Goal: Communication & Community: Answer question/provide support

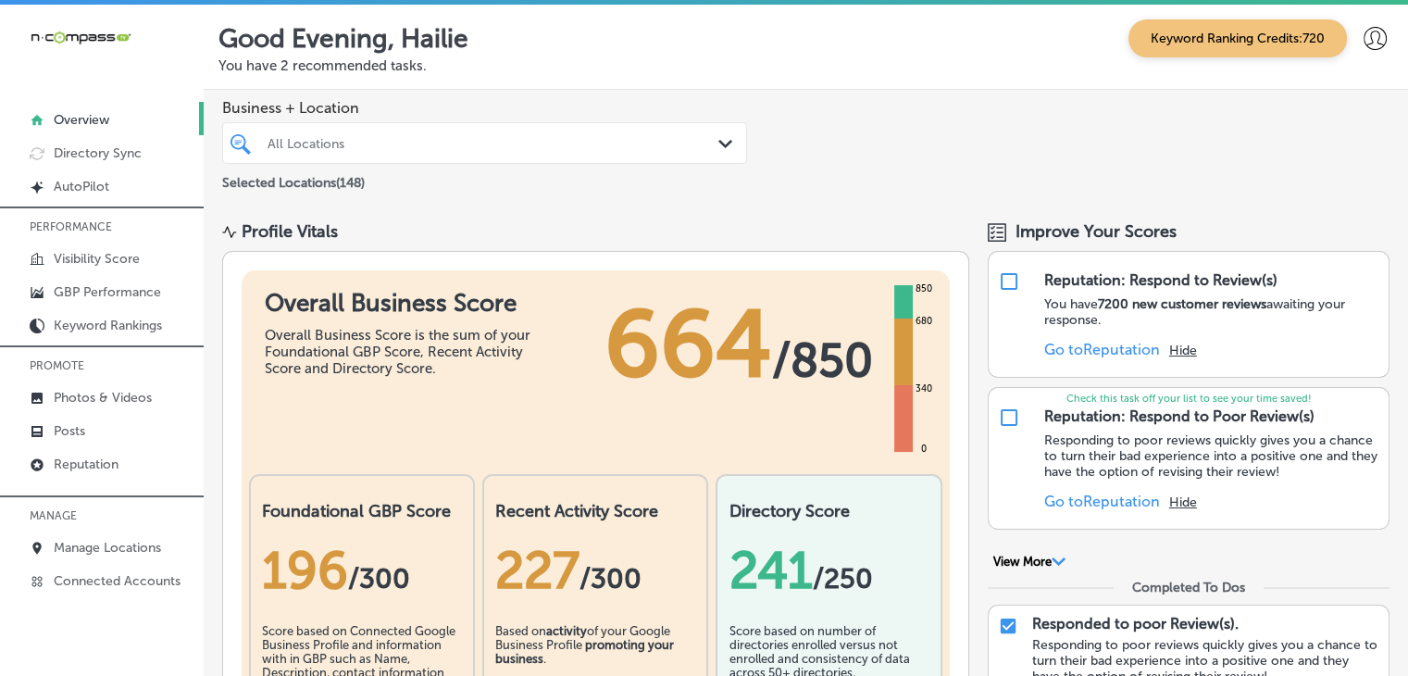
click at [137, 488] on div at bounding box center [102, 485] width 204 height 11
click at [139, 474] on link "Reputation" at bounding box center [102, 462] width 204 height 33
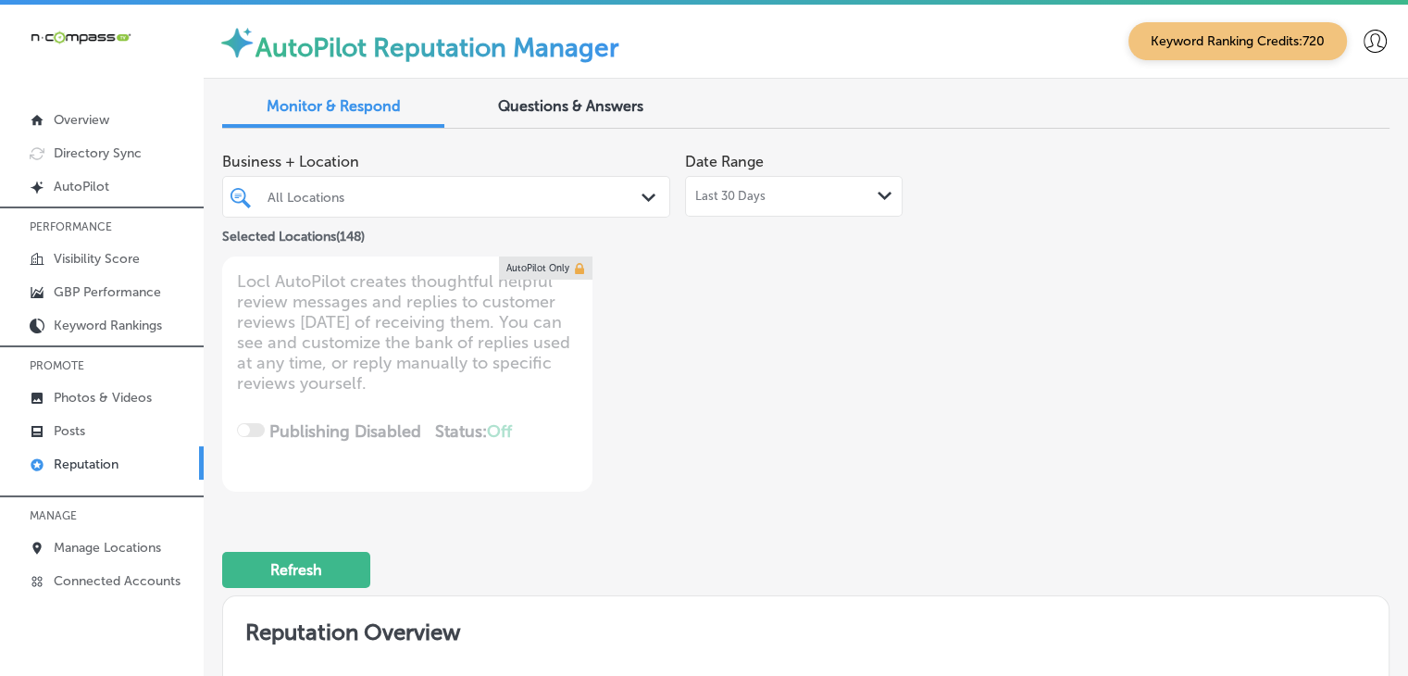
click at [763, 213] on div "Last 30 Days Path Created with Sketch." at bounding box center [794, 196] width 218 height 41
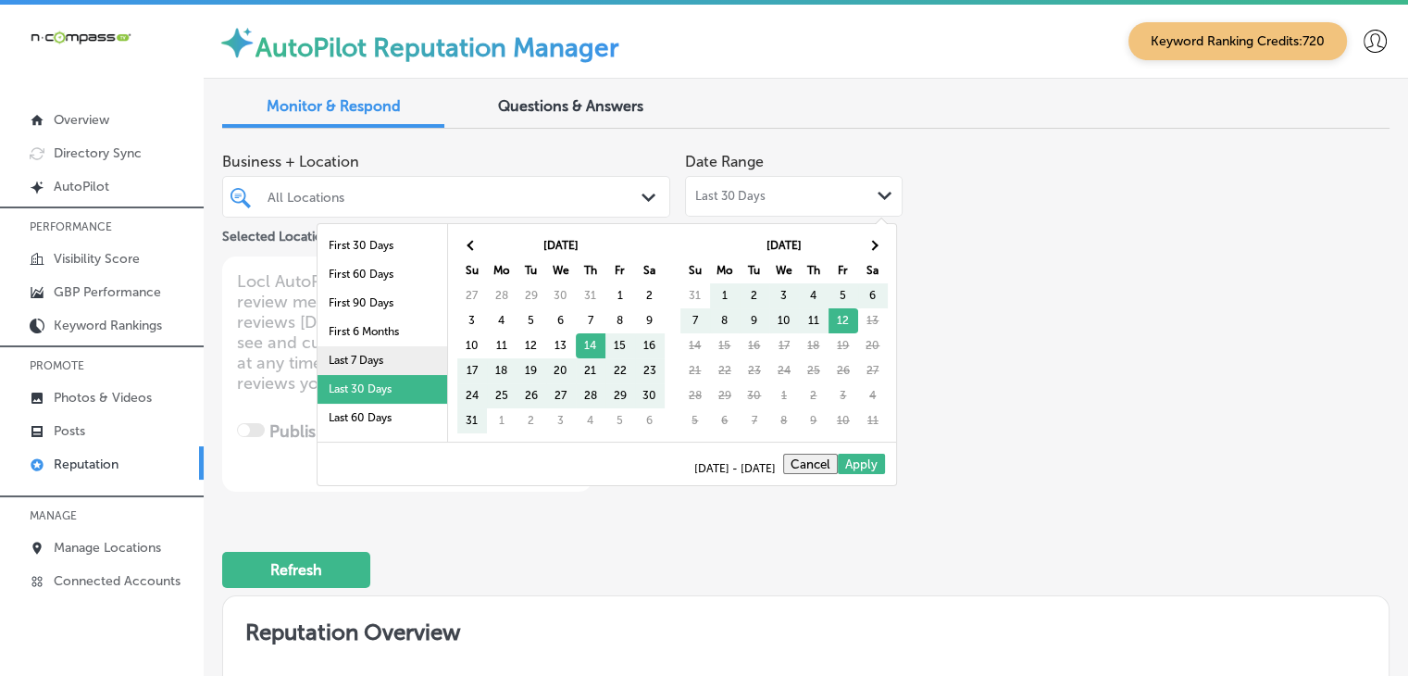
click at [419, 352] on li "Last 7 Days" at bounding box center [383, 360] width 130 height 29
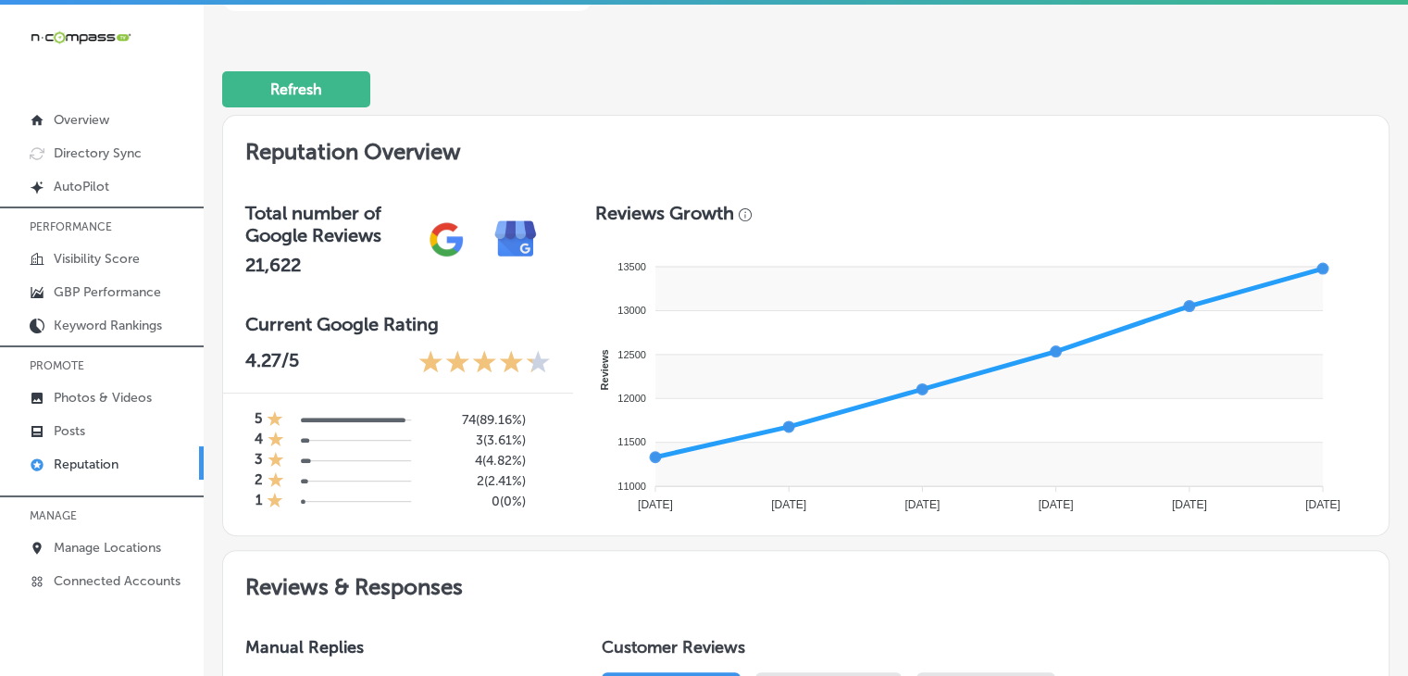
scroll to position [741, 0]
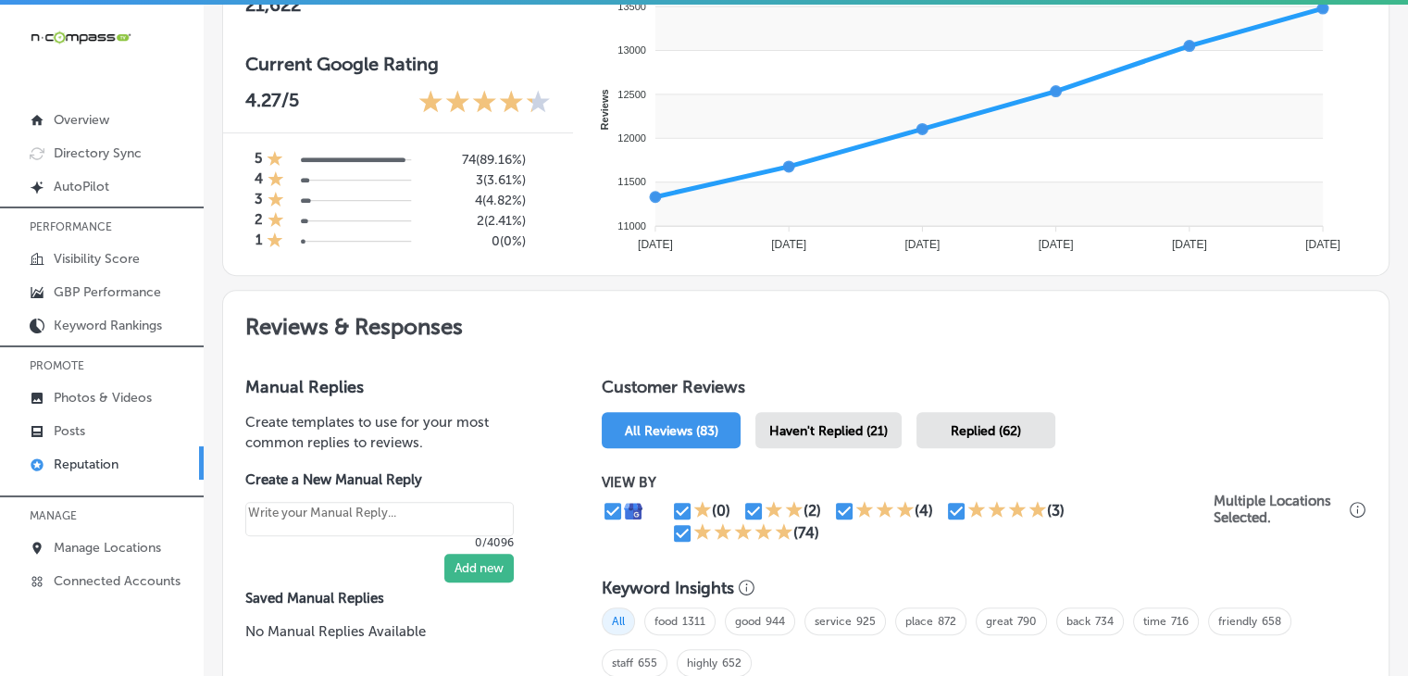
click at [823, 423] on span "Haven't Replied (21)" at bounding box center [828, 431] width 119 height 16
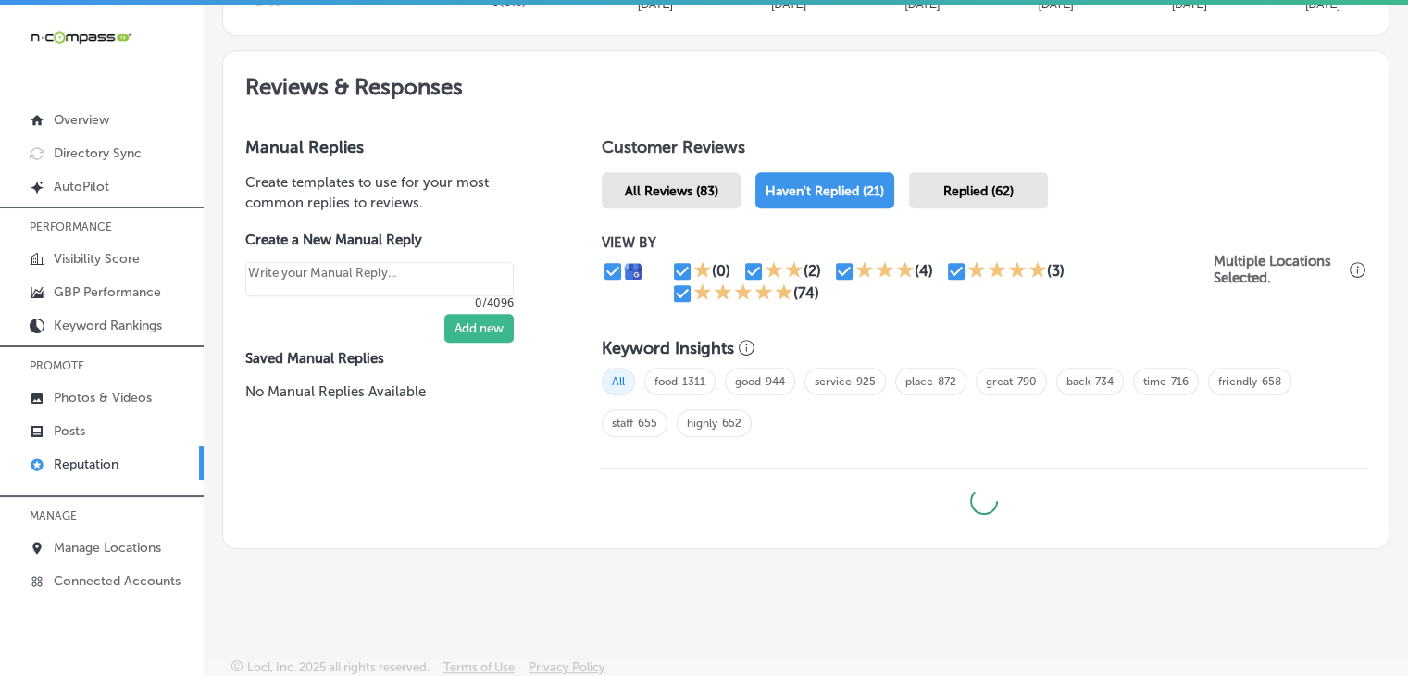
type textarea "x"
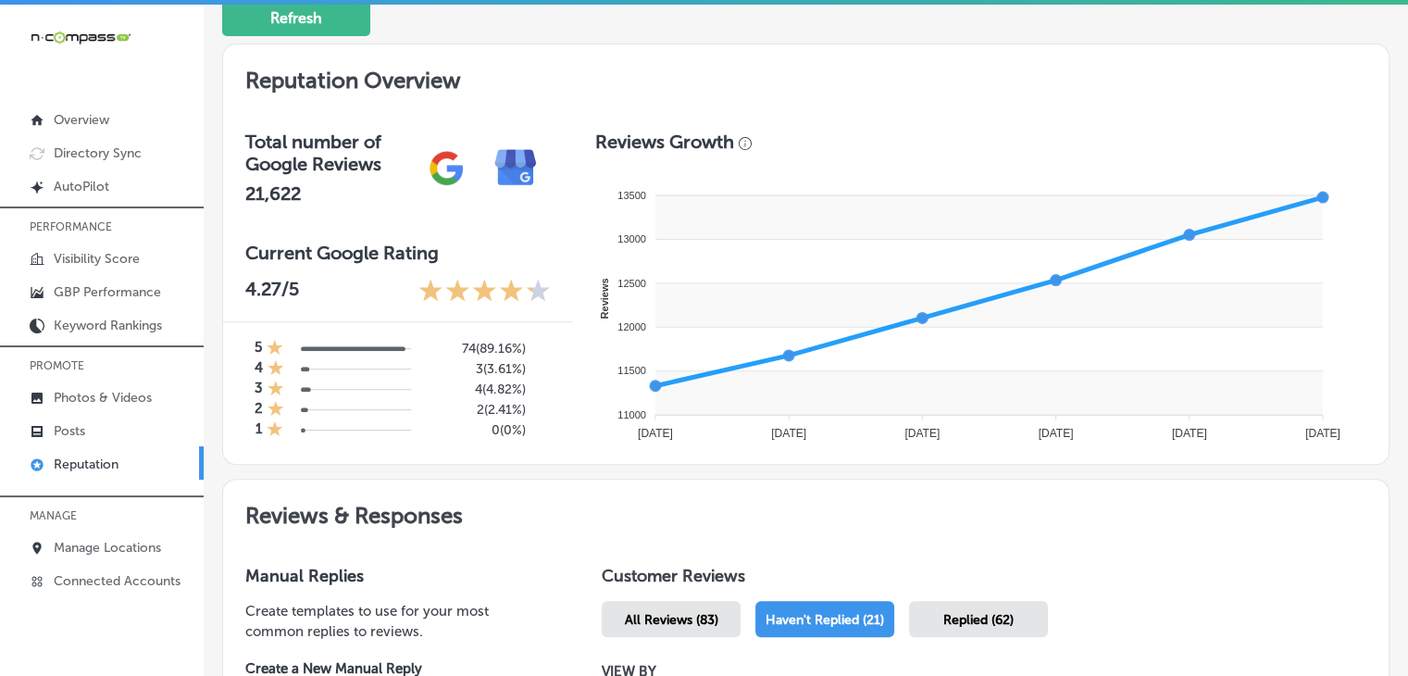
scroll to position [1166, 0]
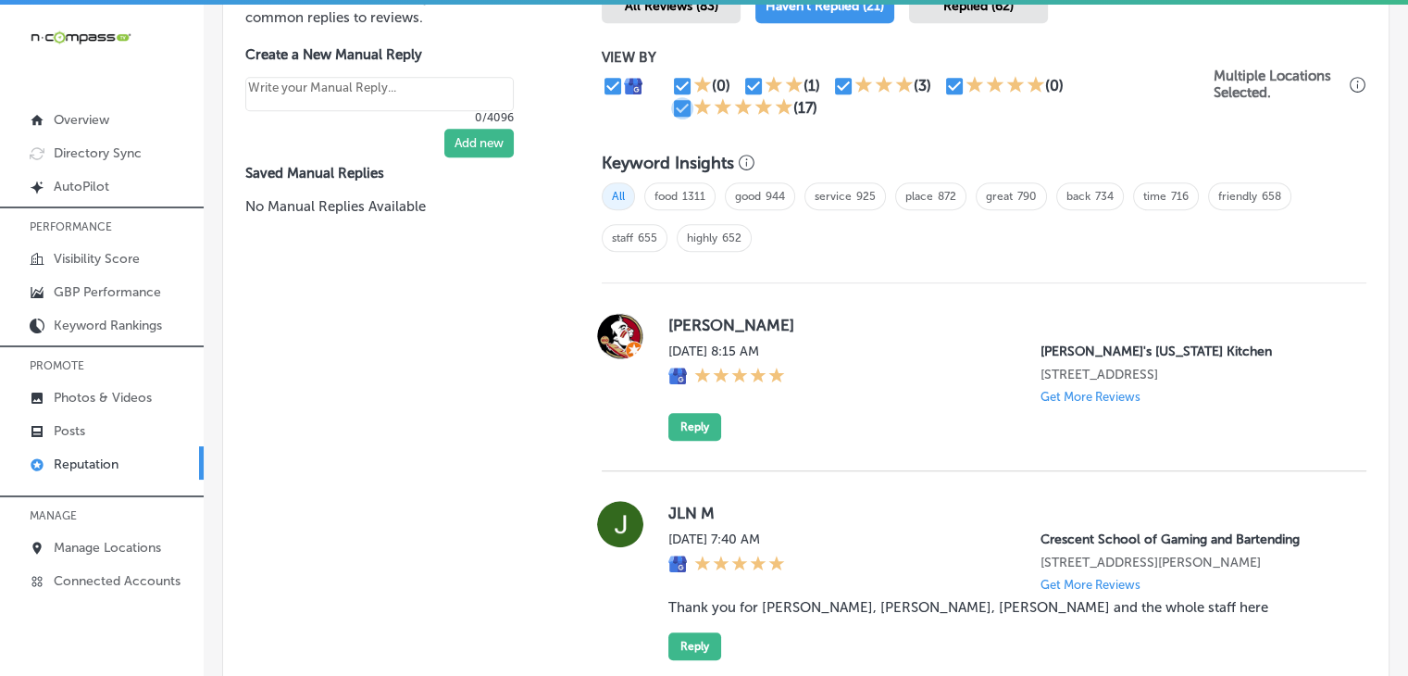
click at [678, 99] on input "checkbox" at bounding box center [682, 108] width 22 height 22
checkbox input "false"
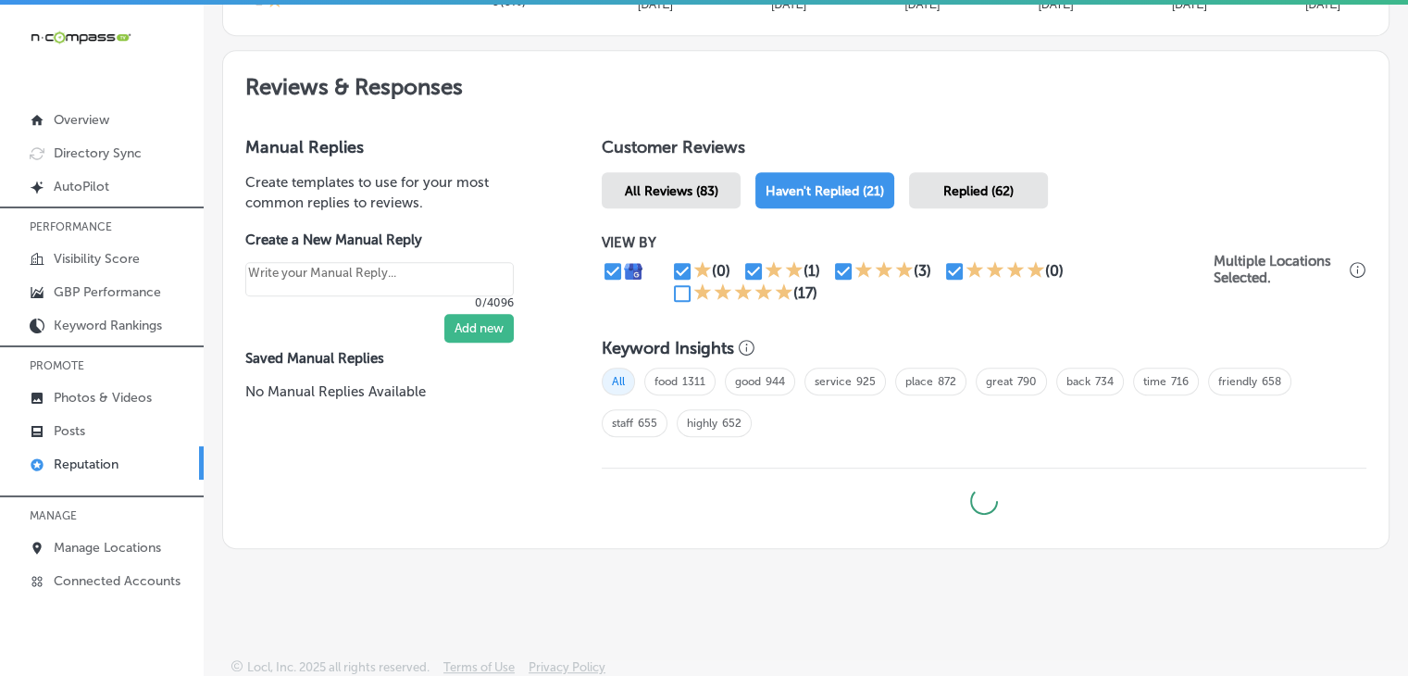
type textarea "x"
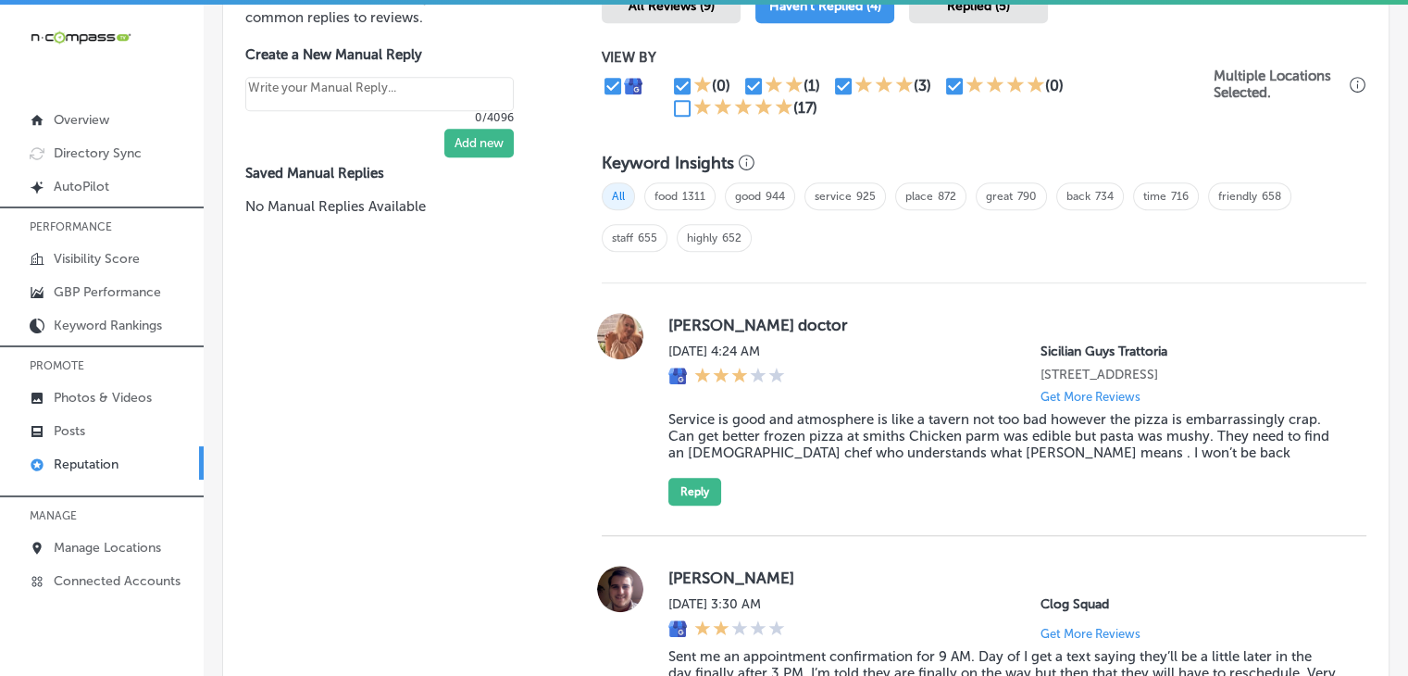
click at [955, 60] on p "VIEW BY" at bounding box center [908, 57] width 612 height 17
click at [955, 75] on input "checkbox" at bounding box center [955, 86] width 22 height 22
checkbox input "false"
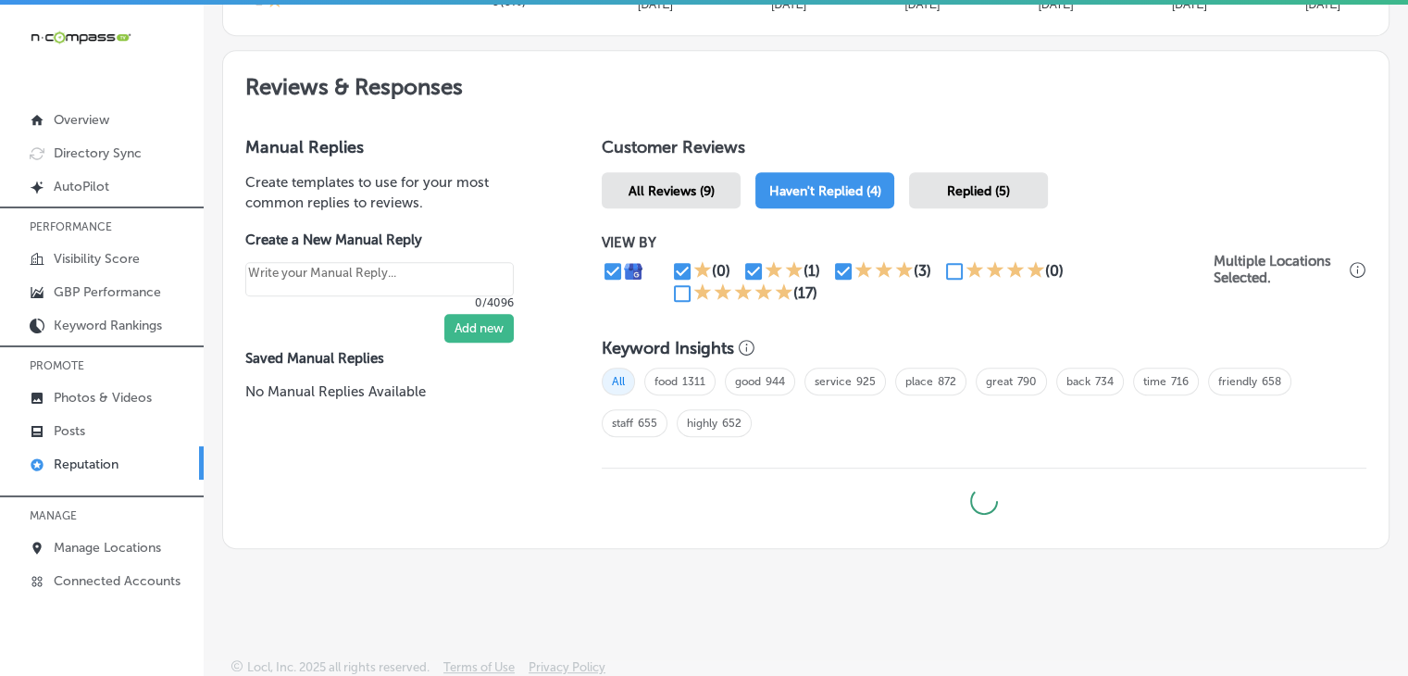
type textarea "x"
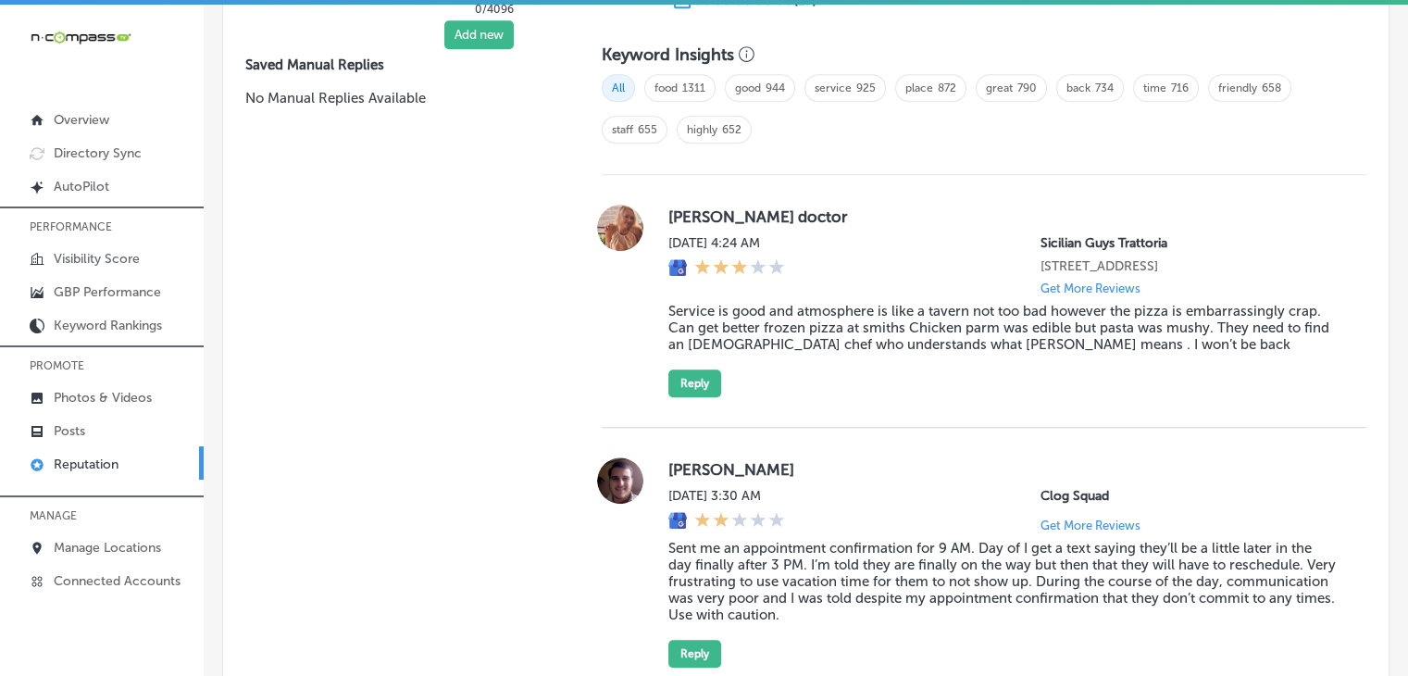
scroll to position [963, 0]
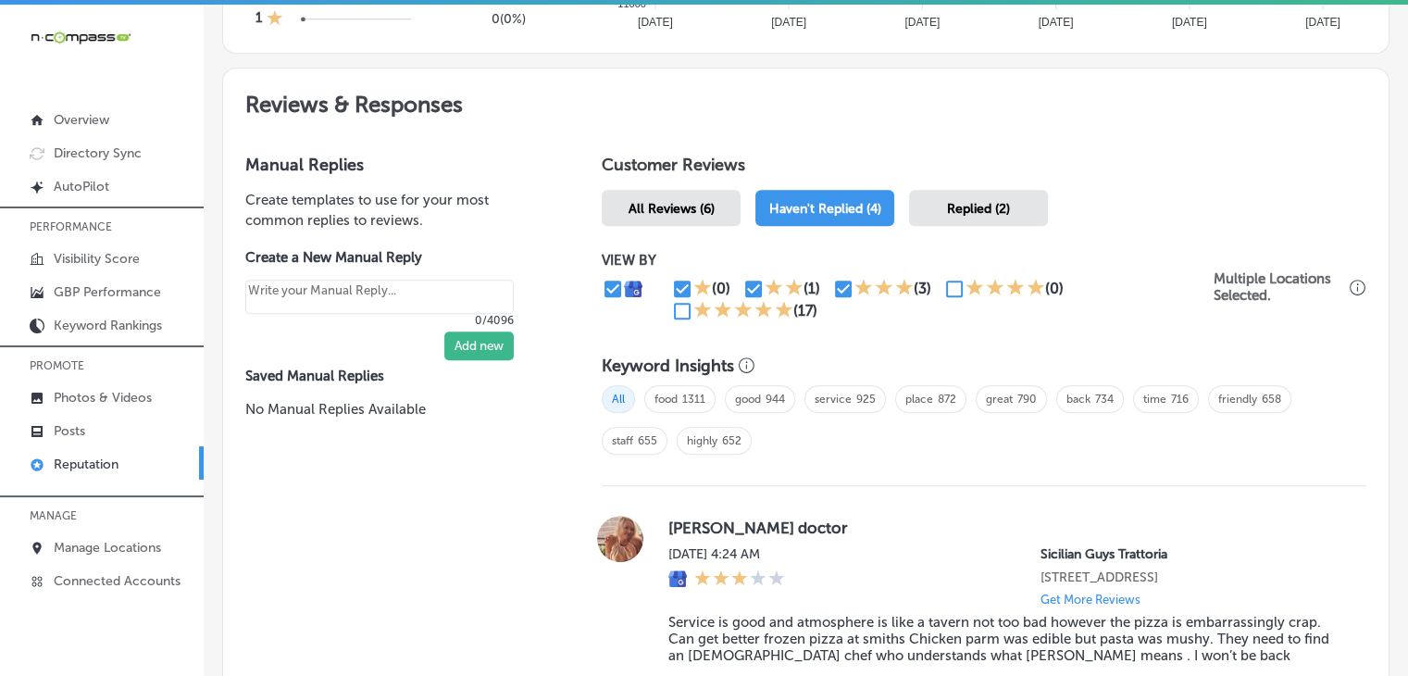
click at [832, 289] on input "checkbox" at bounding box center [843, 289] width 22 height 22
checkbox input "false"
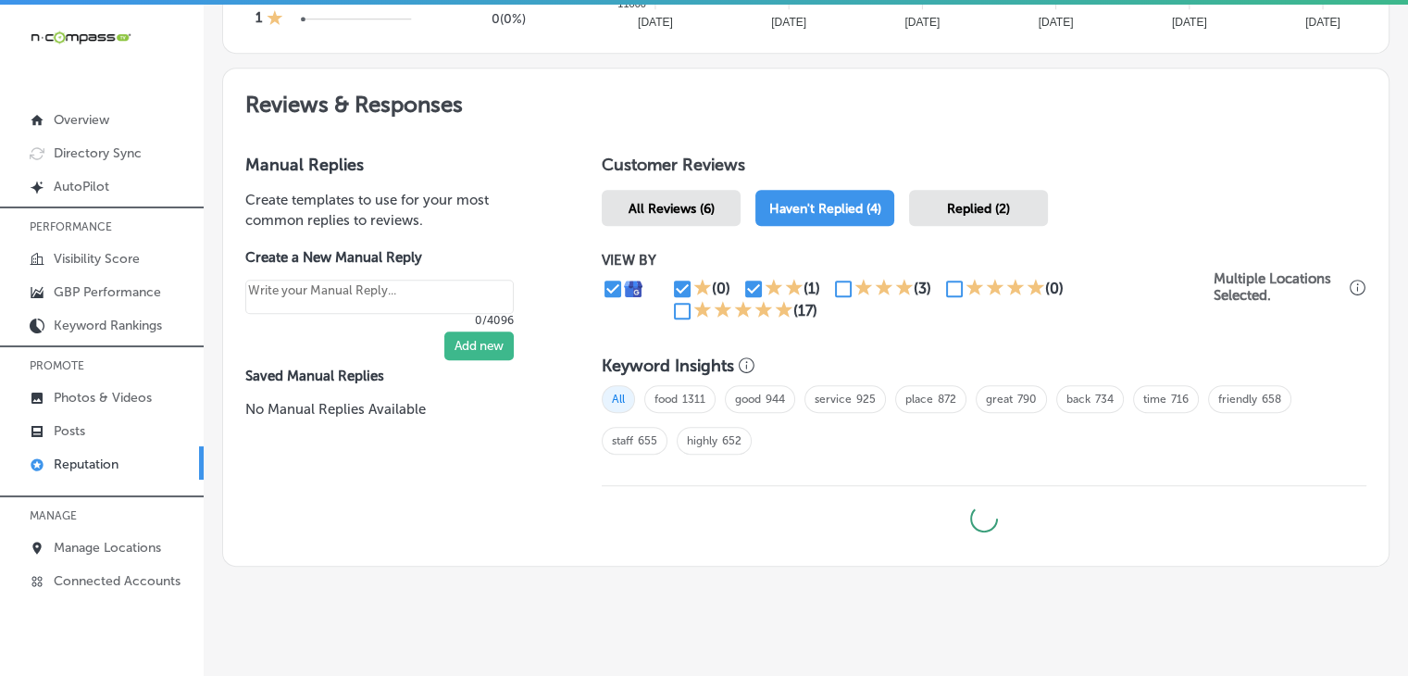
type textarea "x"
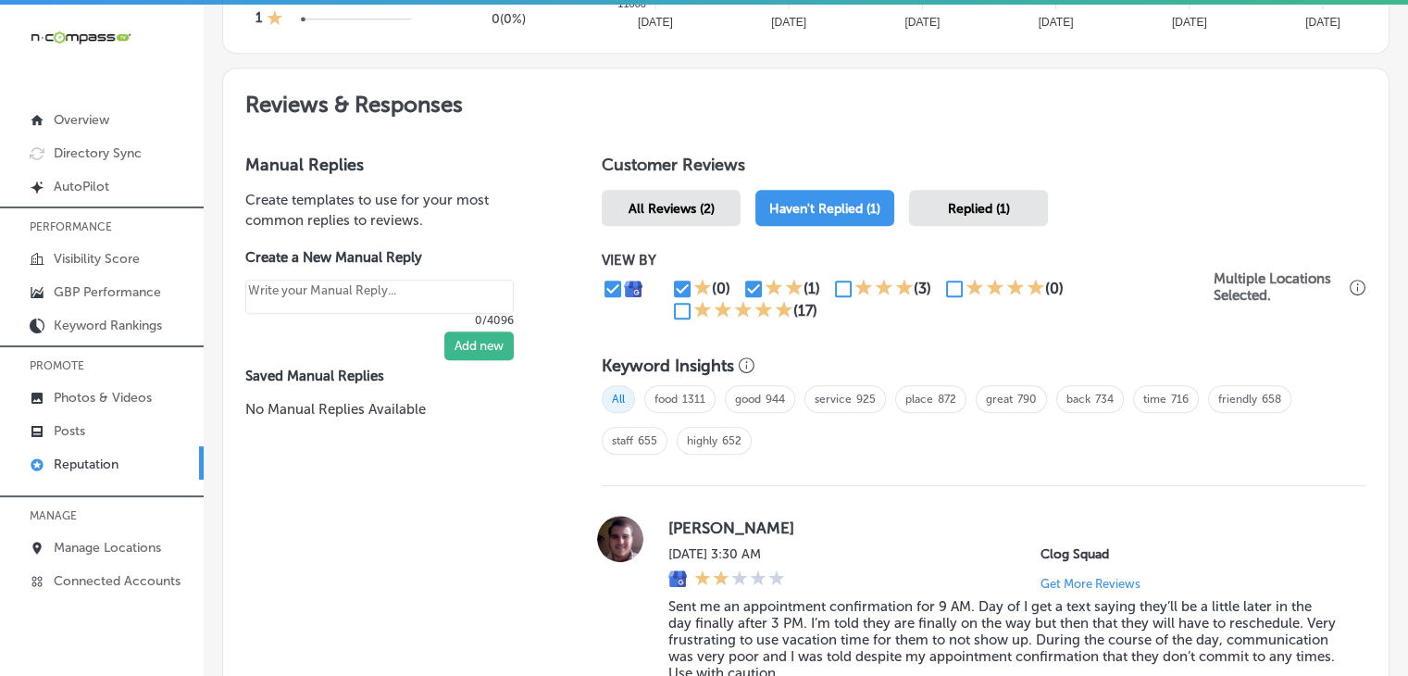
click at [754, 286] on input "checkbox" at bounding box center [754, 289] width 22 height 22
checkbox input "false"
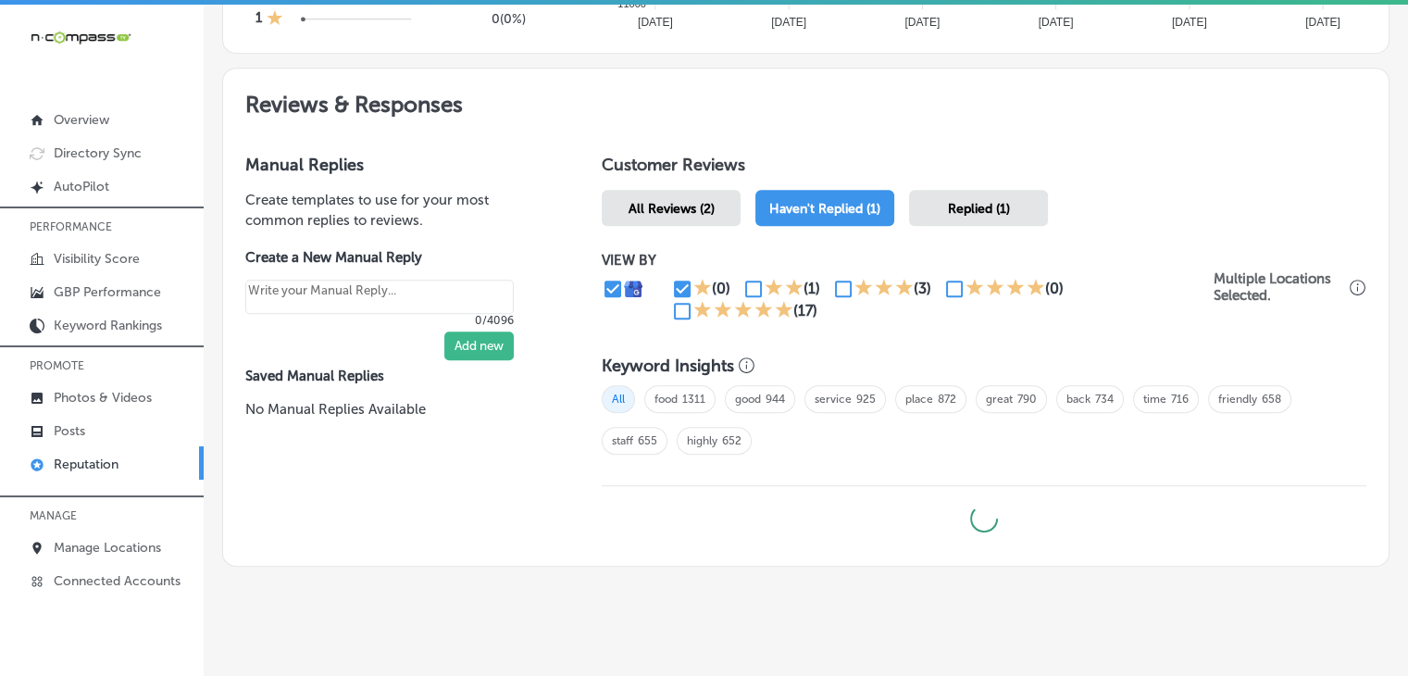
type textarea "x"
click at [671, 290] on input "checkbox" at bounding box center [682, 289] width 22 height 22
checkbox input "false"
type textarea "x"
click at [671, 305] on input "checkbox" at bounding box center [682, 311] width 22 height 22
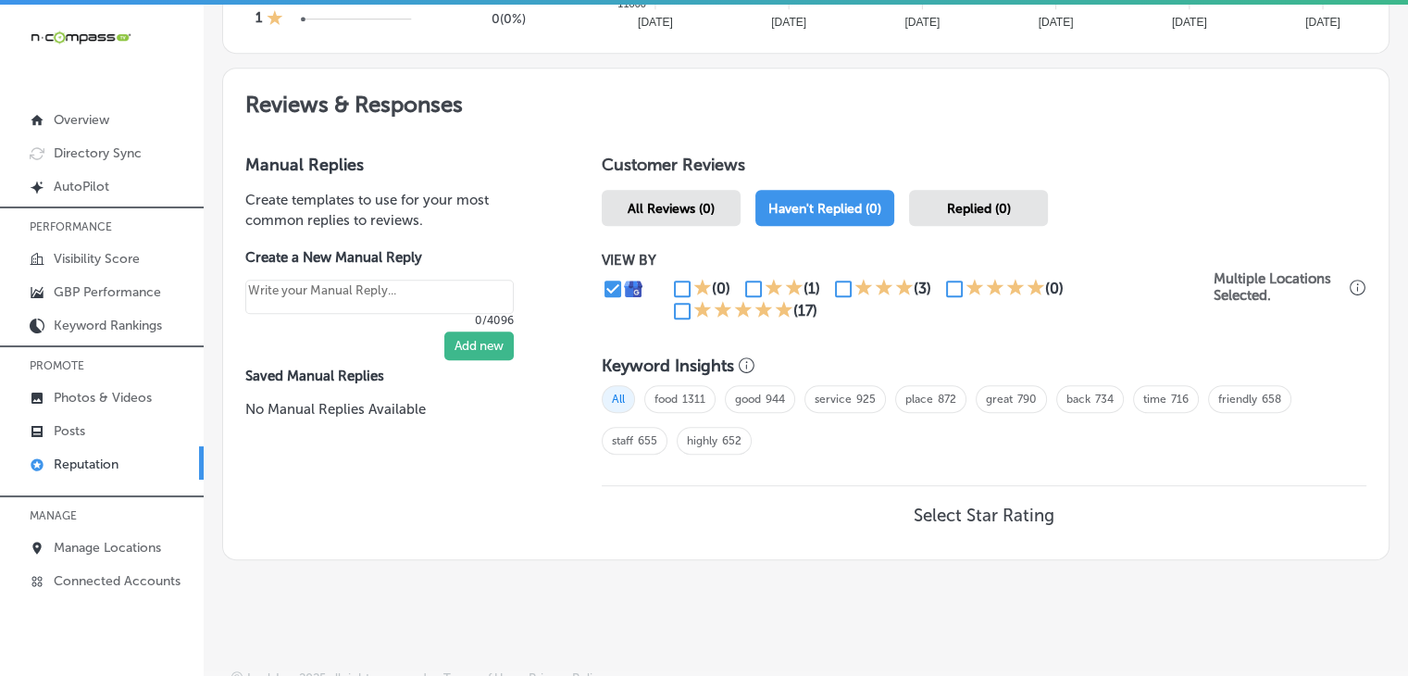
checkbox input "true"
type textarea "x"
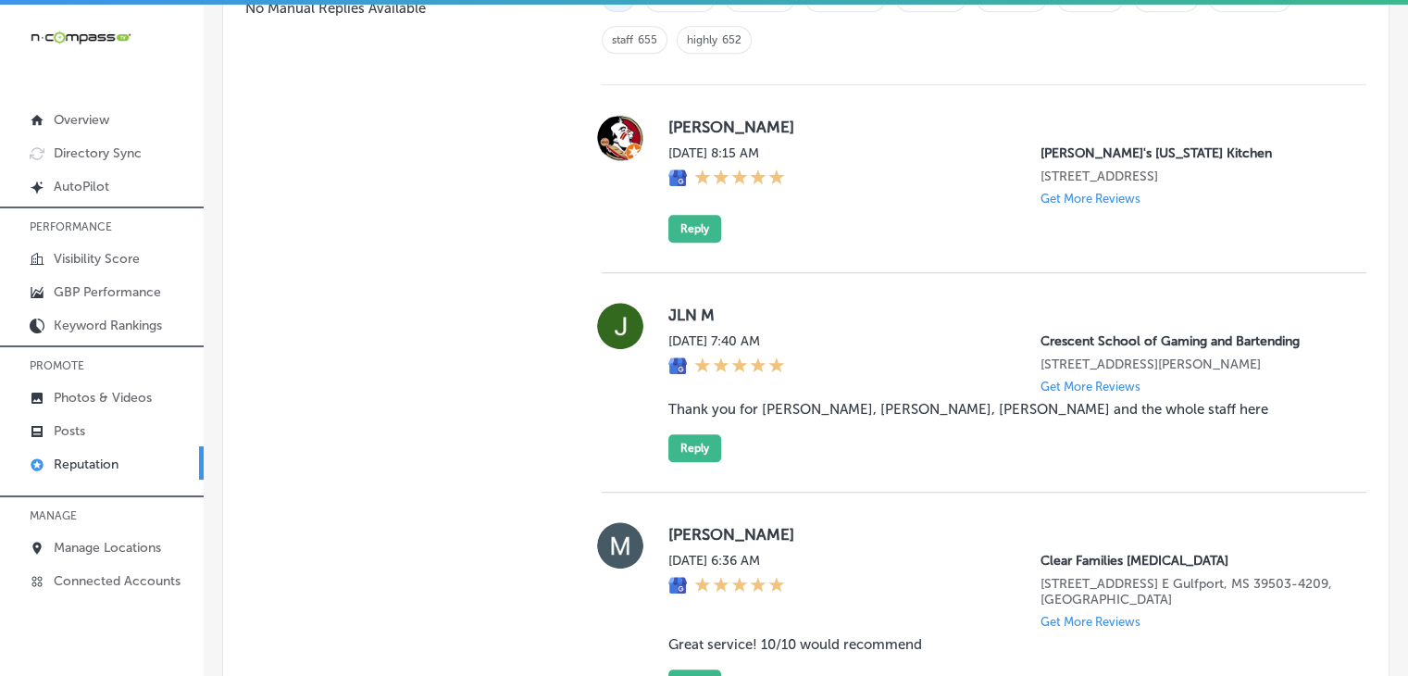
scroll to position [1333, 0]
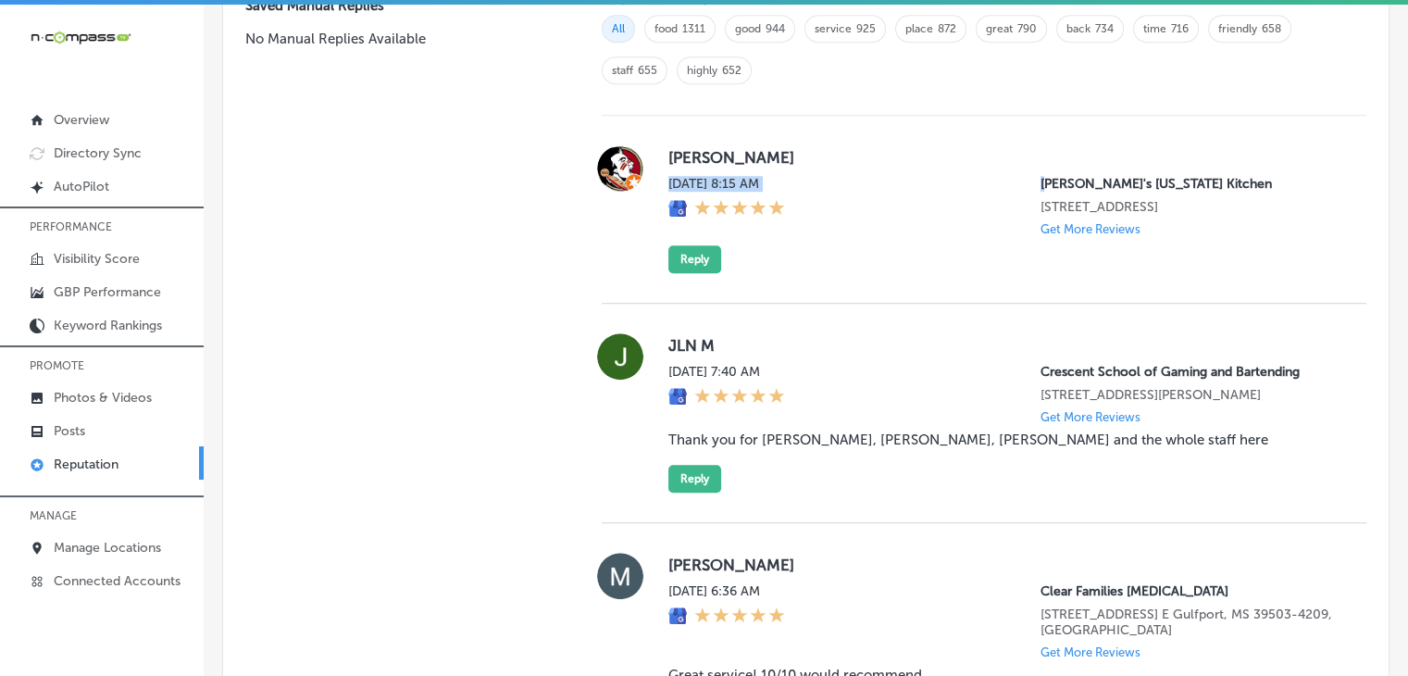
drag, startPoint x: 1031, startPoint y: 173, endPoint x: 1074, endPoint y: 168, distance: 43.9
click at [1074, 168] on div "[PERSON_NAME] [DATE] 8:15 AM [PERSON_NAME]'s [US_STATE] Kitchen [STREET_ADDRESS…" at bounding box center [1003, 209] width 669 height 128
click at [1041, 181] on p "[PERSON_NAME]'s [US_STATE] Kitchen" at bounding box center [1189, 184] width 296 height 16
drag, startPoint x: 1030, startPoint y: 180, endPoint x: 1070, endPoint y: 172, distance: 41.4
click at [1070, 176] on p "[PERSON_NAME]'s [US_STATE] Kitchen" at bounding box center [1189, 184] width 296 height 16
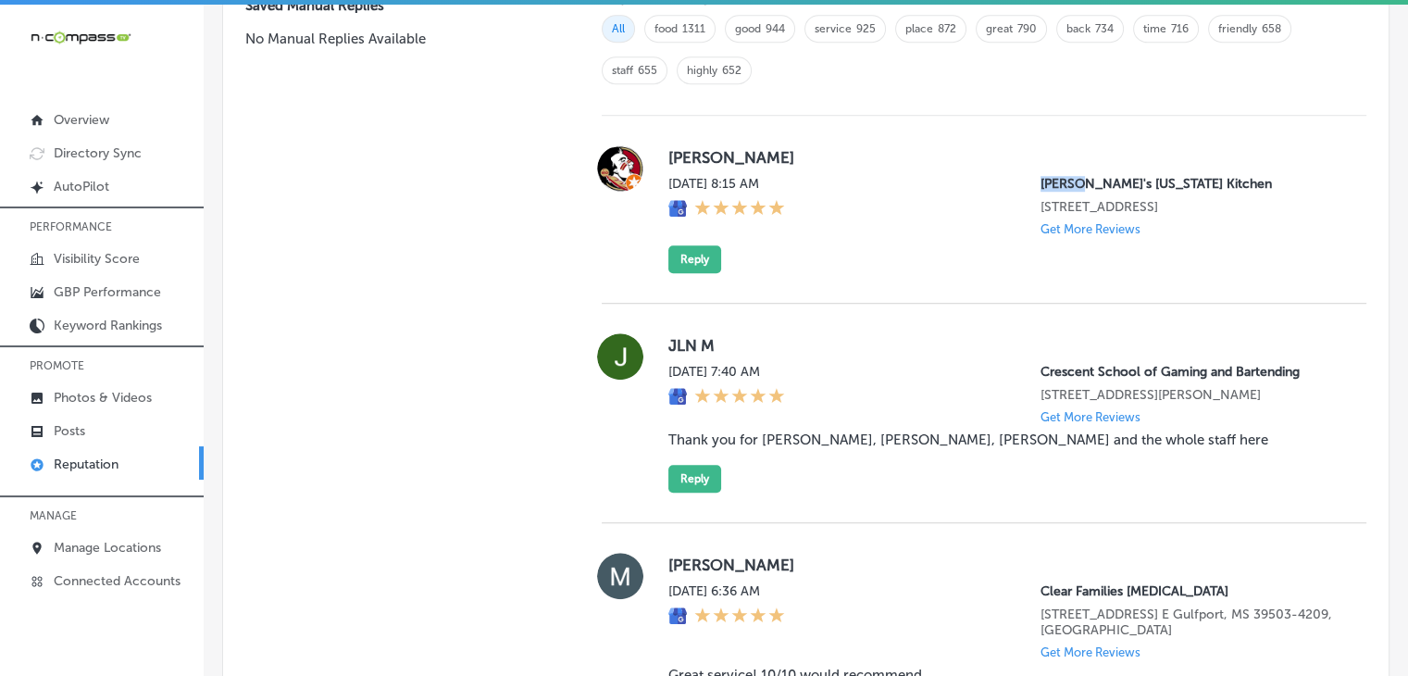
copy p "Popeye"
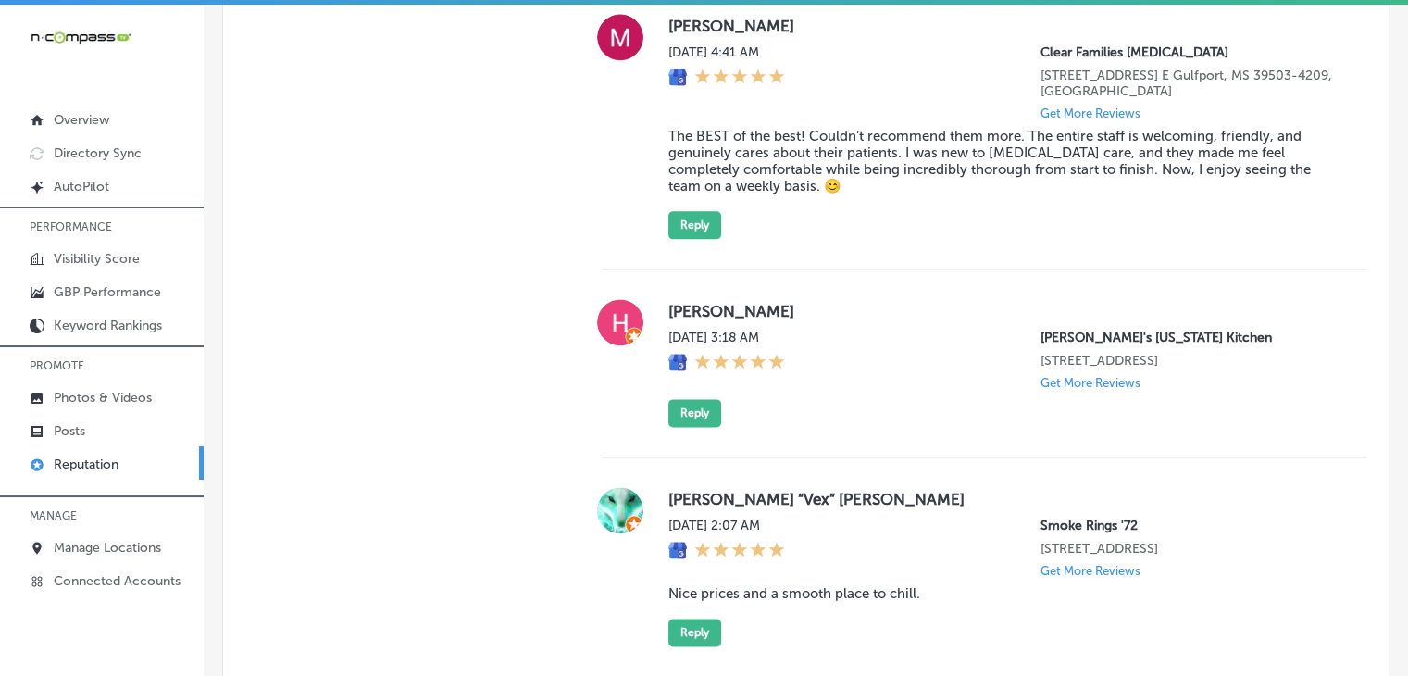
scroll to position [1171, 0]
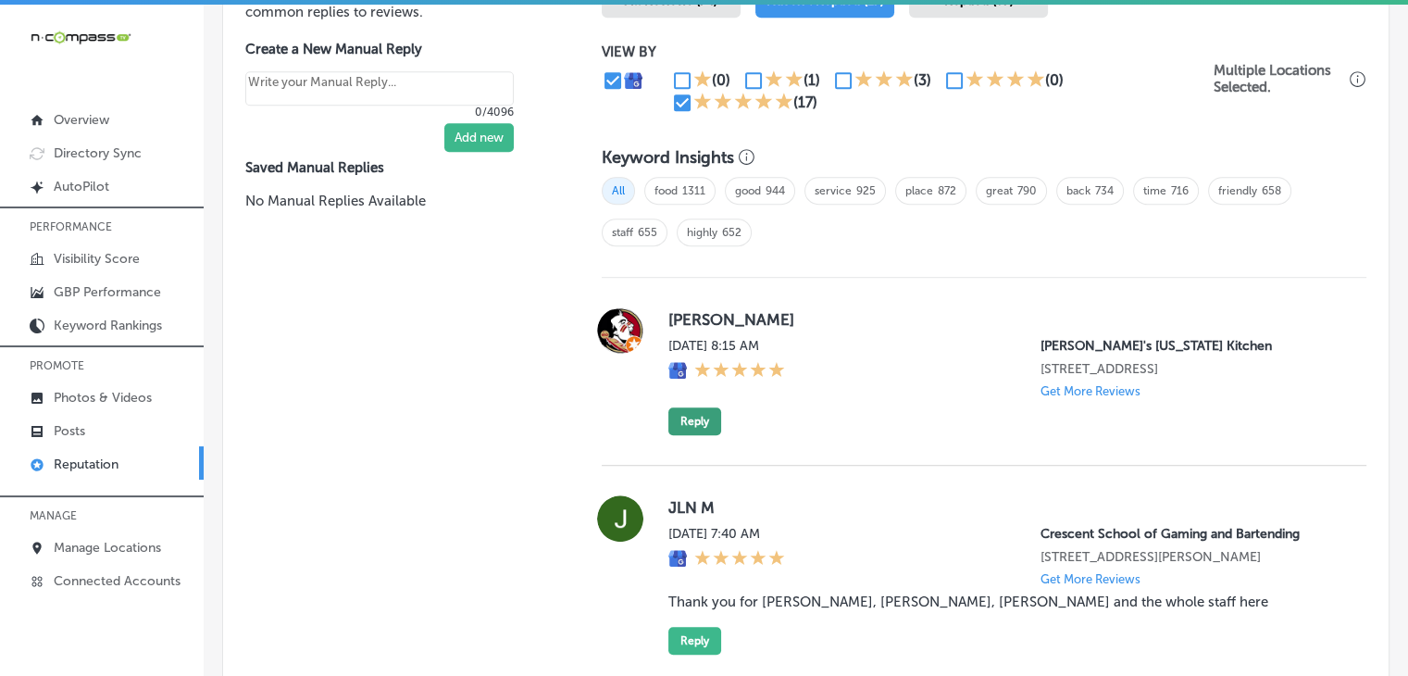
click at [704, 413] on button "Reply" at bounding box center [695, 421] width 53 height 28
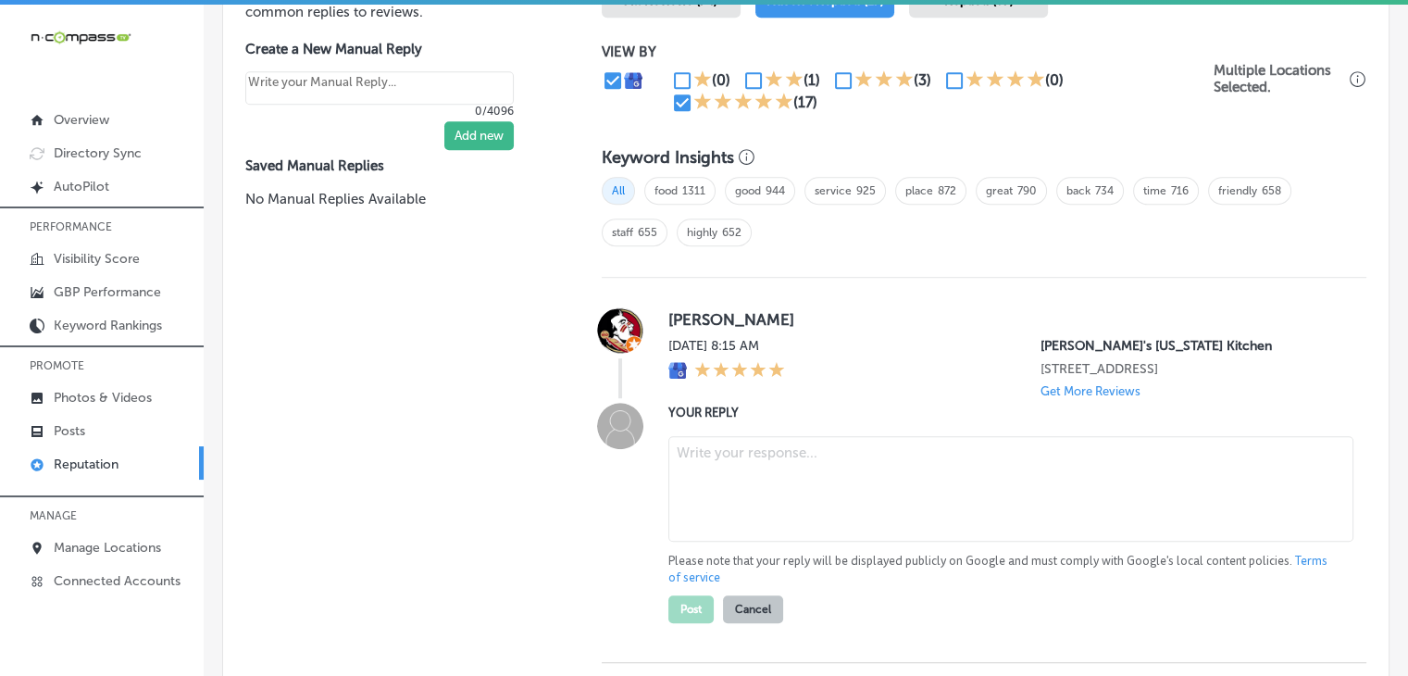
click at [725, 472] on textarea at bounding box center [1011, 489] width 685 height 106
paste textarea "Thank you for the 5-star rating! We’re glad to know you had a great experience …"
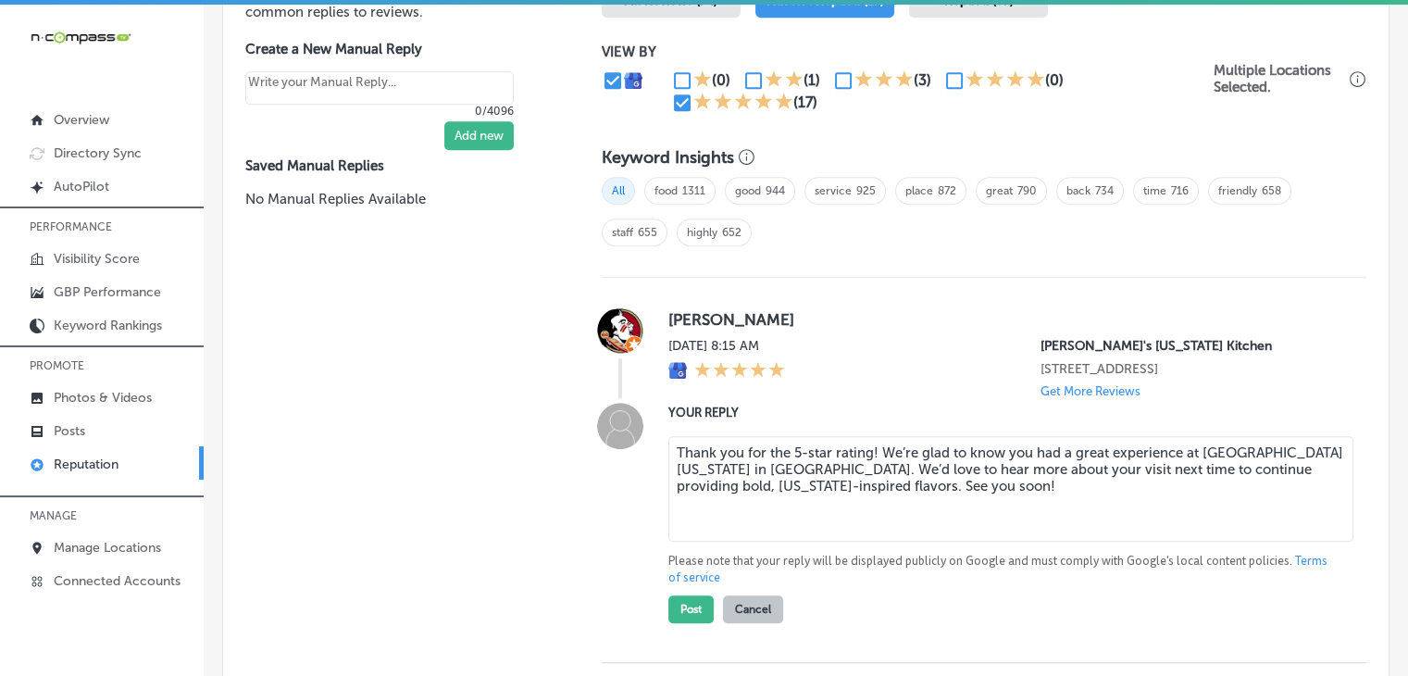
type textarea "Thank you for the 5-star rating! We’re glad to know you had a great experience …"
type textarea "x"
click at [861, 451] on textarea "Thank you for the 5-star rating! We’re glad to know you had a great experience …" at bounding box center [1011, 489] width 685 height 106
click at [867, 449] on textarea "Thank you for the 5-star rating! We’re glad to know you had a great experience …" at bounding box center [1011, 489] width 685 height 106
type textarea "Thank you for the 5-star rating, [PERSON_NAME]! We’re glad to know you had a gr…"
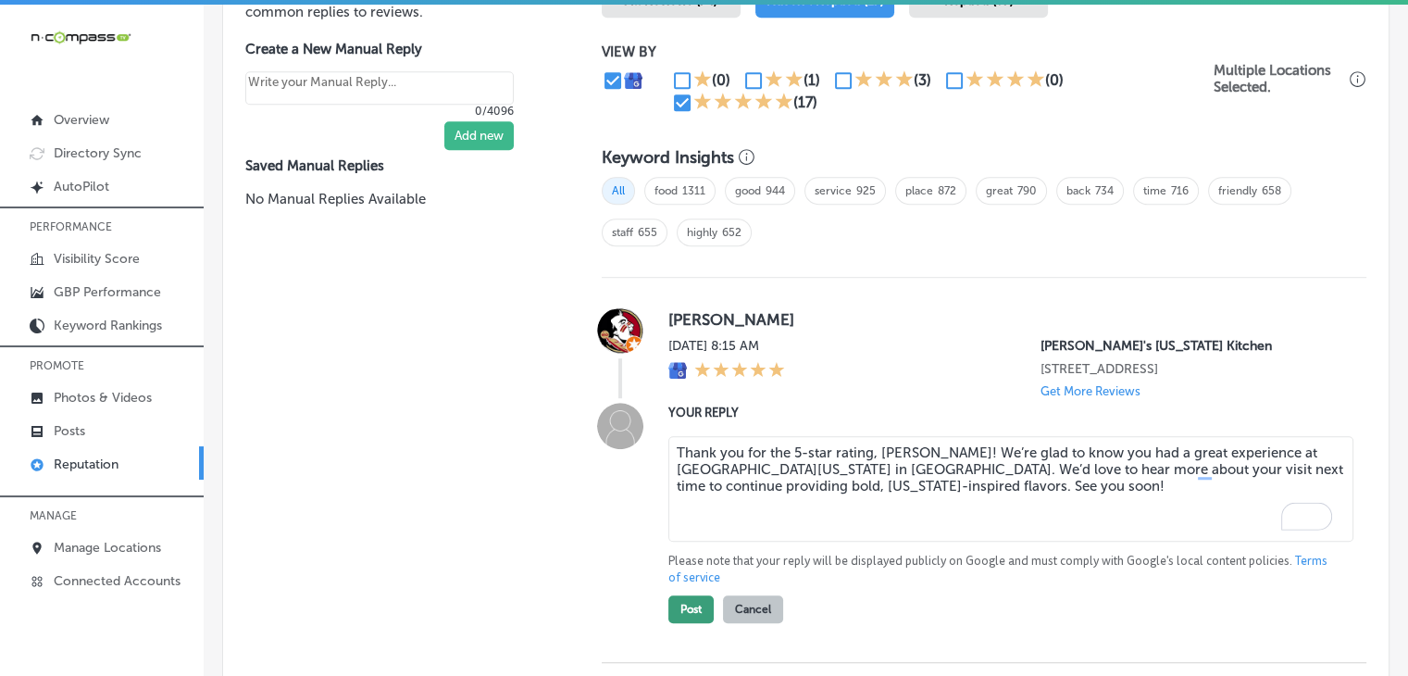
click at [673, 606] on button "Post" at bounding box center [691, 609] width 45 height 28
type textarea "x"
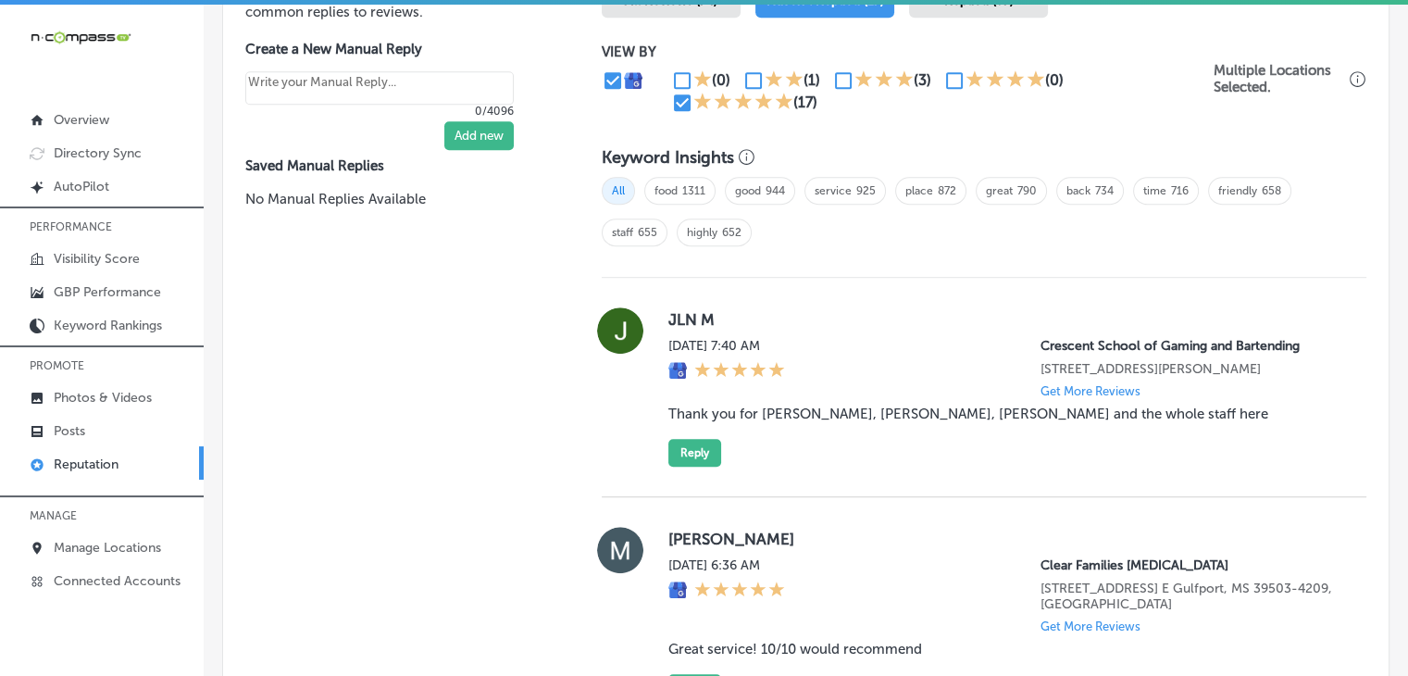
scroll to position [2170, 0]
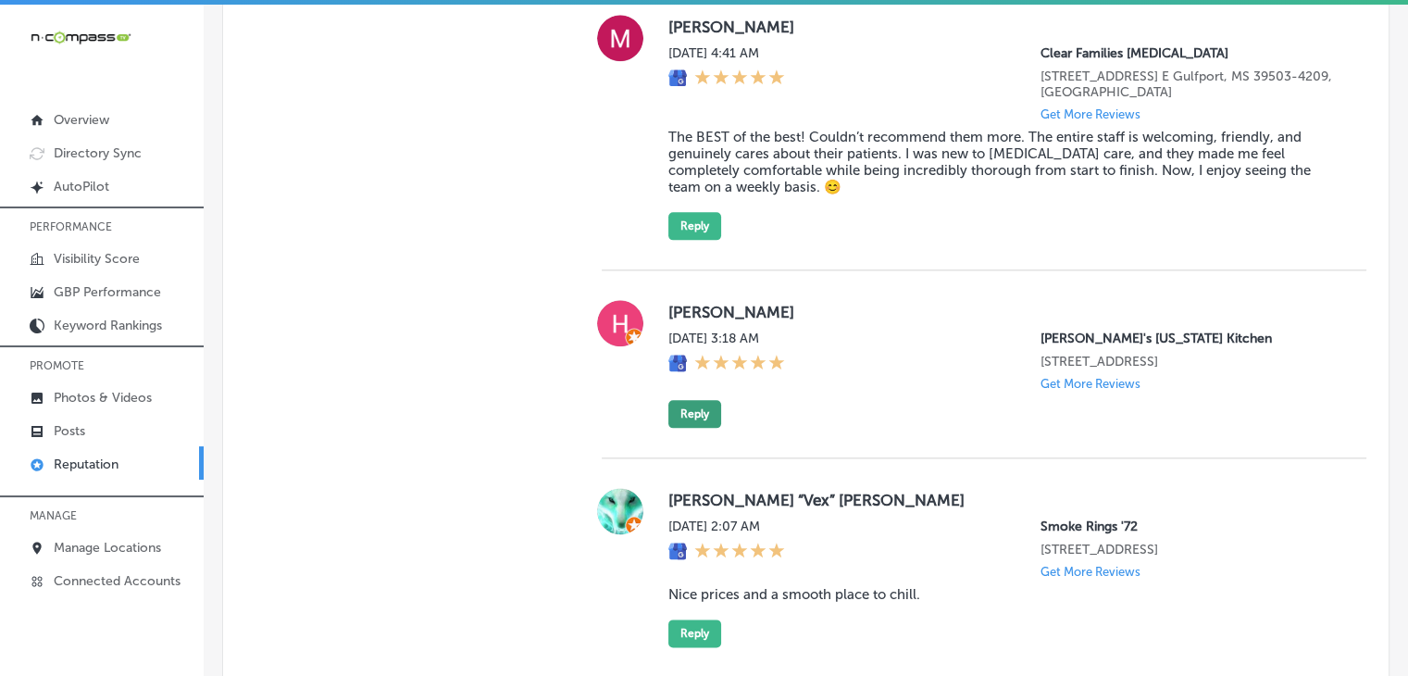
click at [694, 428] on button "Reply" at bounding box center [695, 414] width 53 height 28
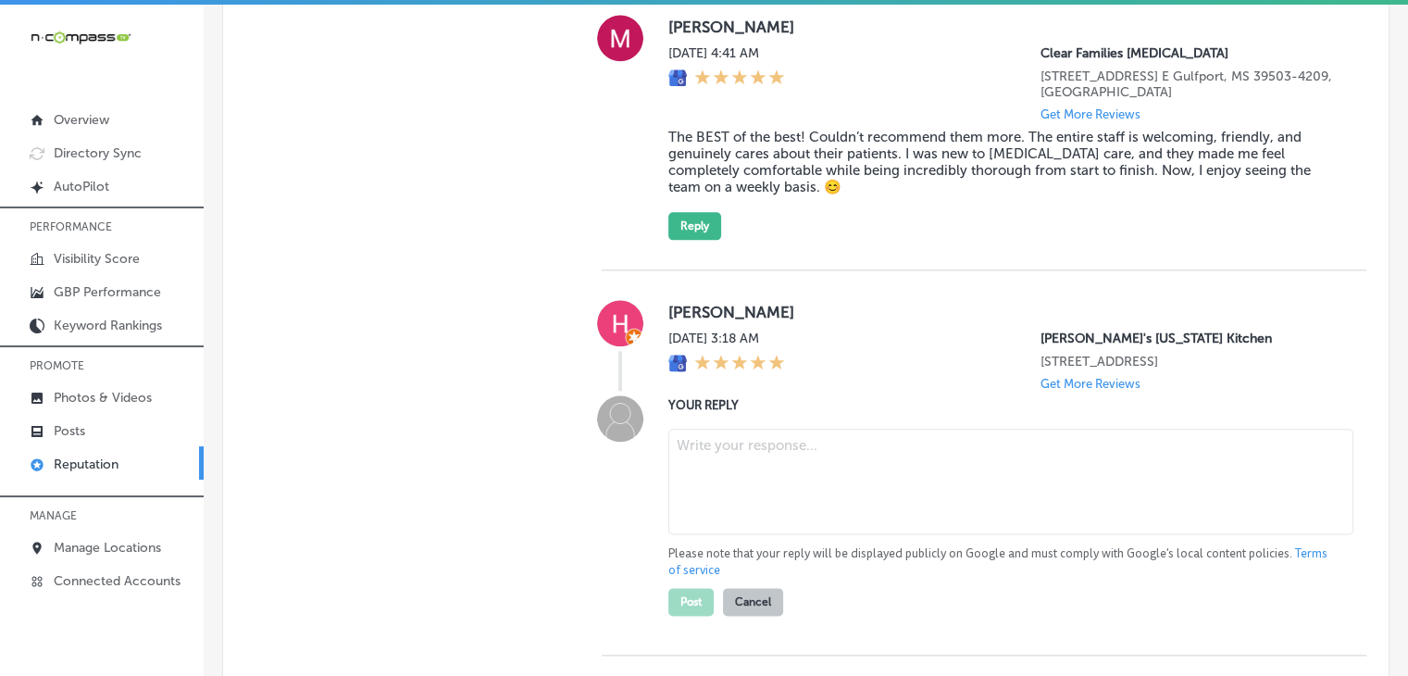
click at [717, 487] on textarea at bounding box center [1011, 482] width 685 height 106
paste textarea "We appreciate your 5-star rating! At [GEOGRAPHIC_DATA][US_STATE] in [GEOGRAPHIC…"
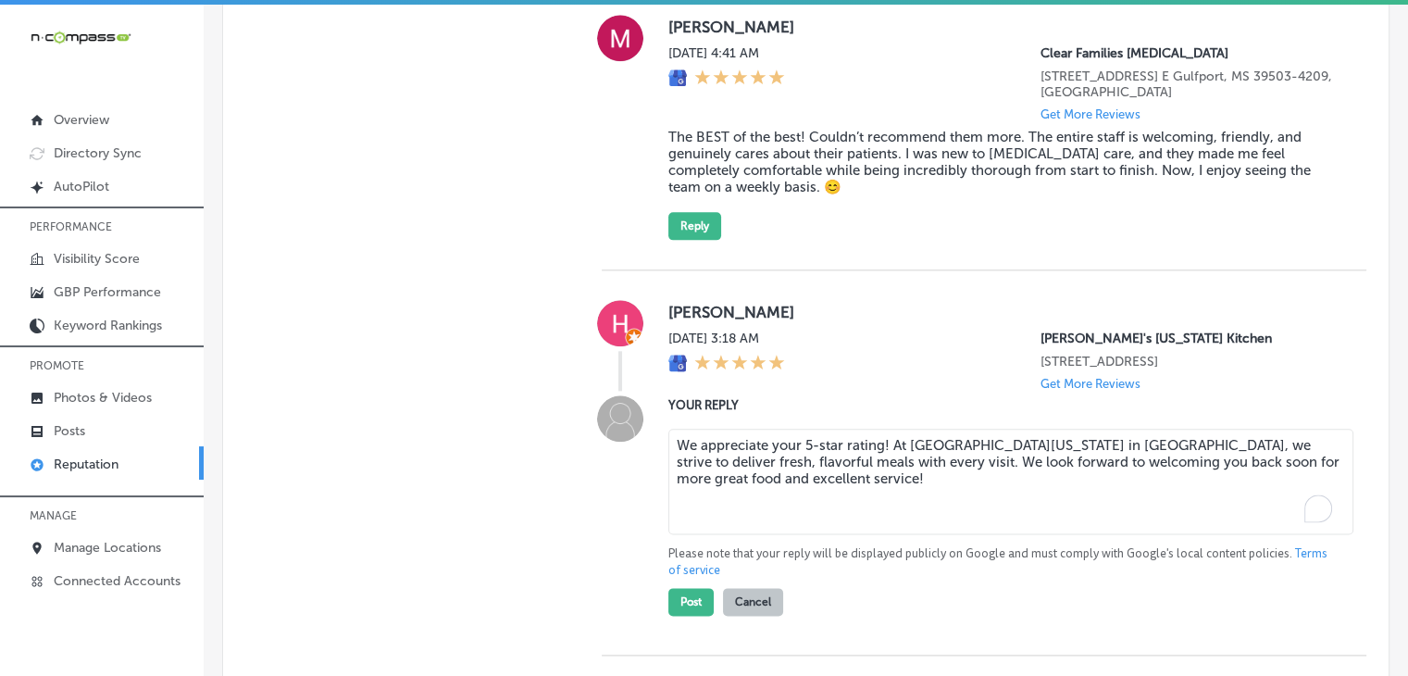
click at [878, 449] on textarea "We appreciate your 5-star rating! At [GEOGRAPHIC_DATA][US_STATE] in [GEOGRAPHIC…" at bounding box center [1011, 482] width 685 height 106
type textarea "We appreciate your 5-star rating, [PERSON_NAME]! At [GEOGRAPHIC_DATA][US_STATE]…"
click at [699, 606] on button "Post" at bounding box center [691, 602] width 45 height 28
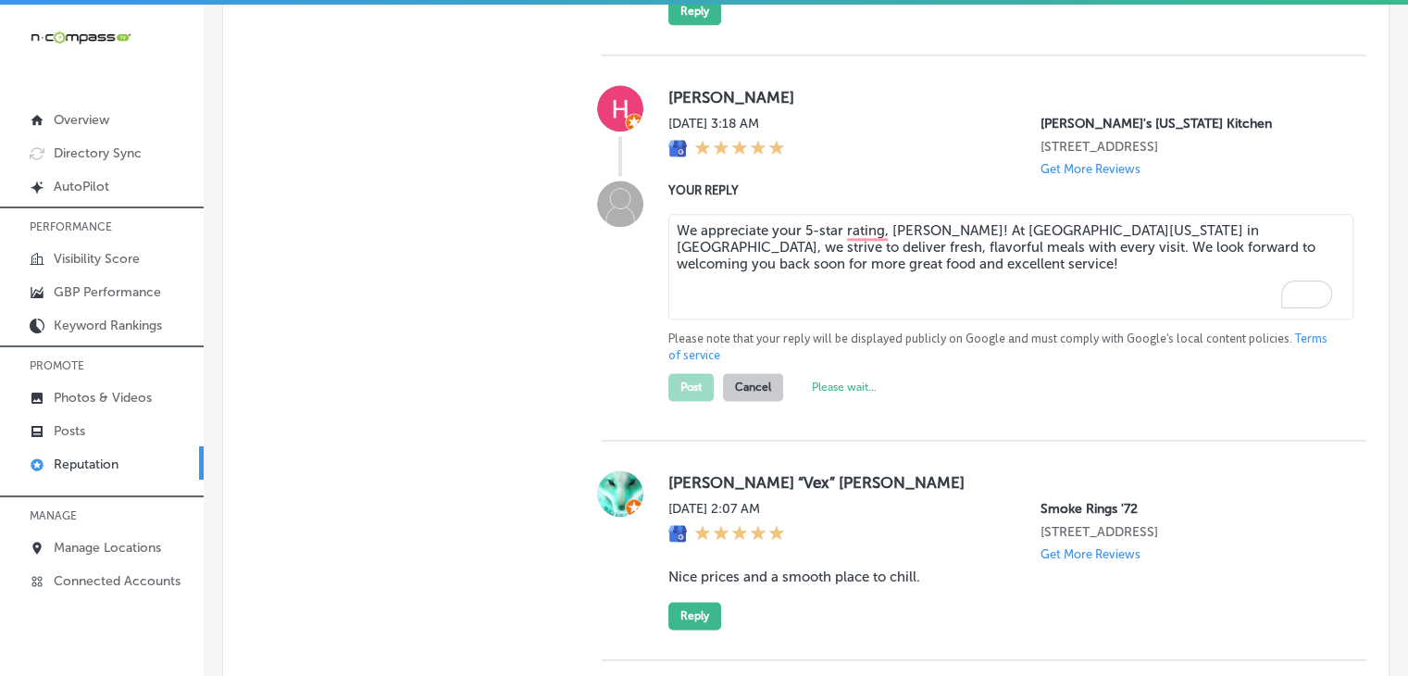
type textarea "x"
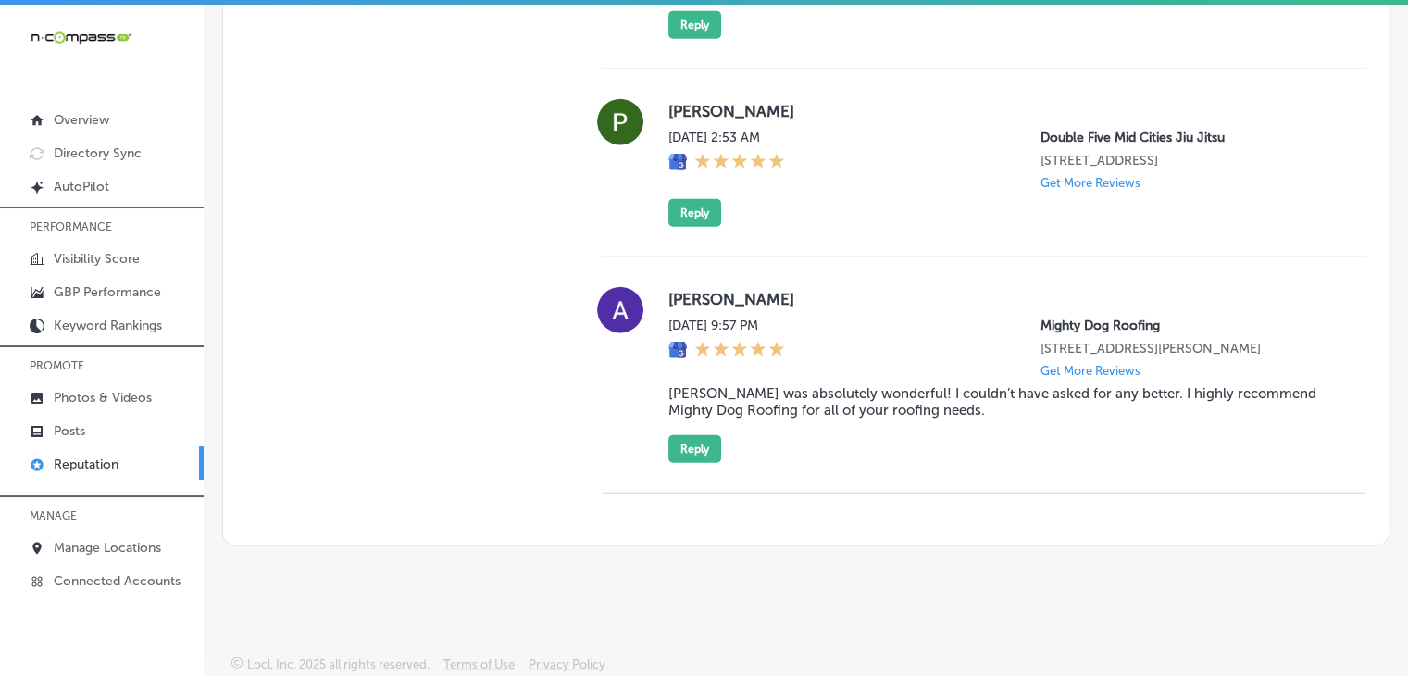
scroll to position [4642, 0]
